Goal: Entertainment & Leisure: Consume media (video, audio)

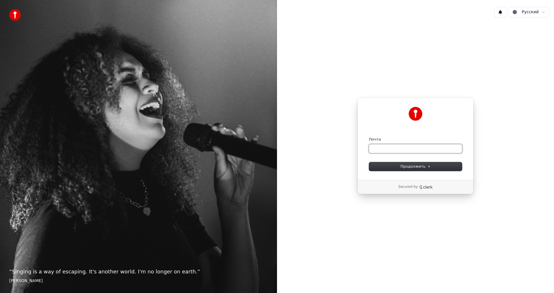
click at [381, 145] on input "Почта" at bounding box center [415, 149] width 93 height 9
click at [377, 148] on input "Почта" at bounding box center [415, 149] width 93 height 9
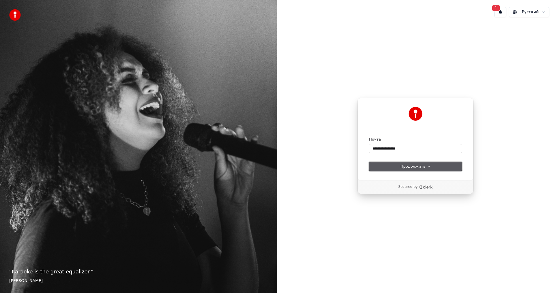
click at [431, 170] on button "Продолжить" at bounding box center [415, 166] width 93 height 9
type input "**********"
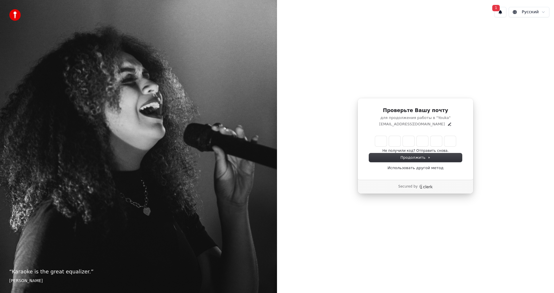
click at [382, 142] on input "Enter verification code" at bounding box center [415, 141] width 81 height 10
click at [382, 142] on input "Enter verification code" at bounding box center [421, 141] width 92 height 10
type input "******"
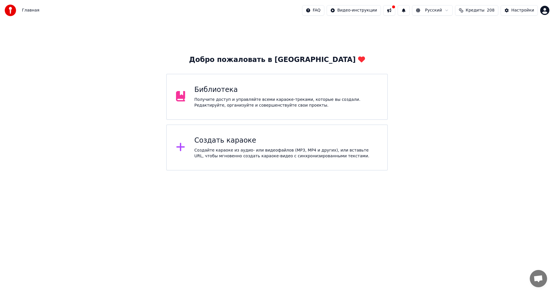
click at [232, 92] on div "Библиотека" at bounding box center [286, 89] width 184 height 9
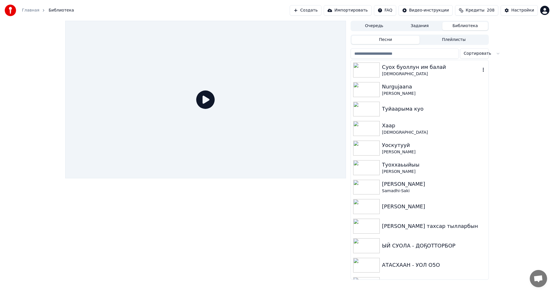
click at [391, 69] on div "Суох буоллун им балай" at bounding box center [431, 67] width 98 height 8
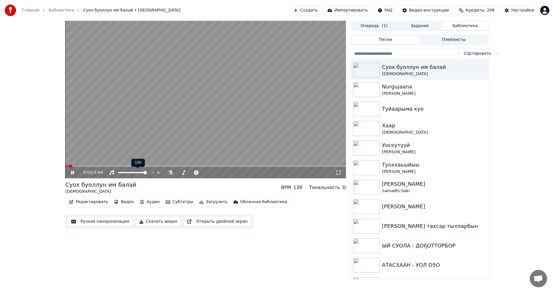
click at [147, 173] on span at bounding box center [144, 172] width 3 height 3
click at [198, 174] on span at bounding box center [196, 172] width 3 height 3
click at [225, 174] on icon at bounding box center [224, 173] width 5 height 6
click at [230, 172] on icon at bounding box center [229, 172] width 3 height 3
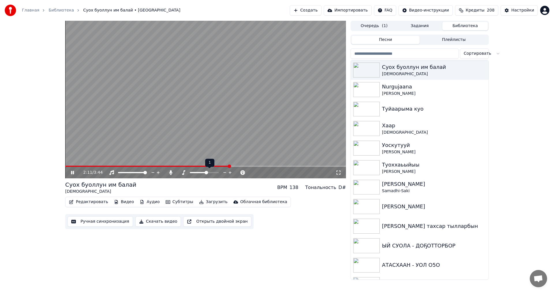
click at [224, 174] on icon at bounding box center [224, 173] width 5 height 6
click at [401, 91] on div "[PERSON_NAME]" at bounding box center [431, 94] width 98 height 6
